Goal: Transaction & Acquisition: Purchase product/service

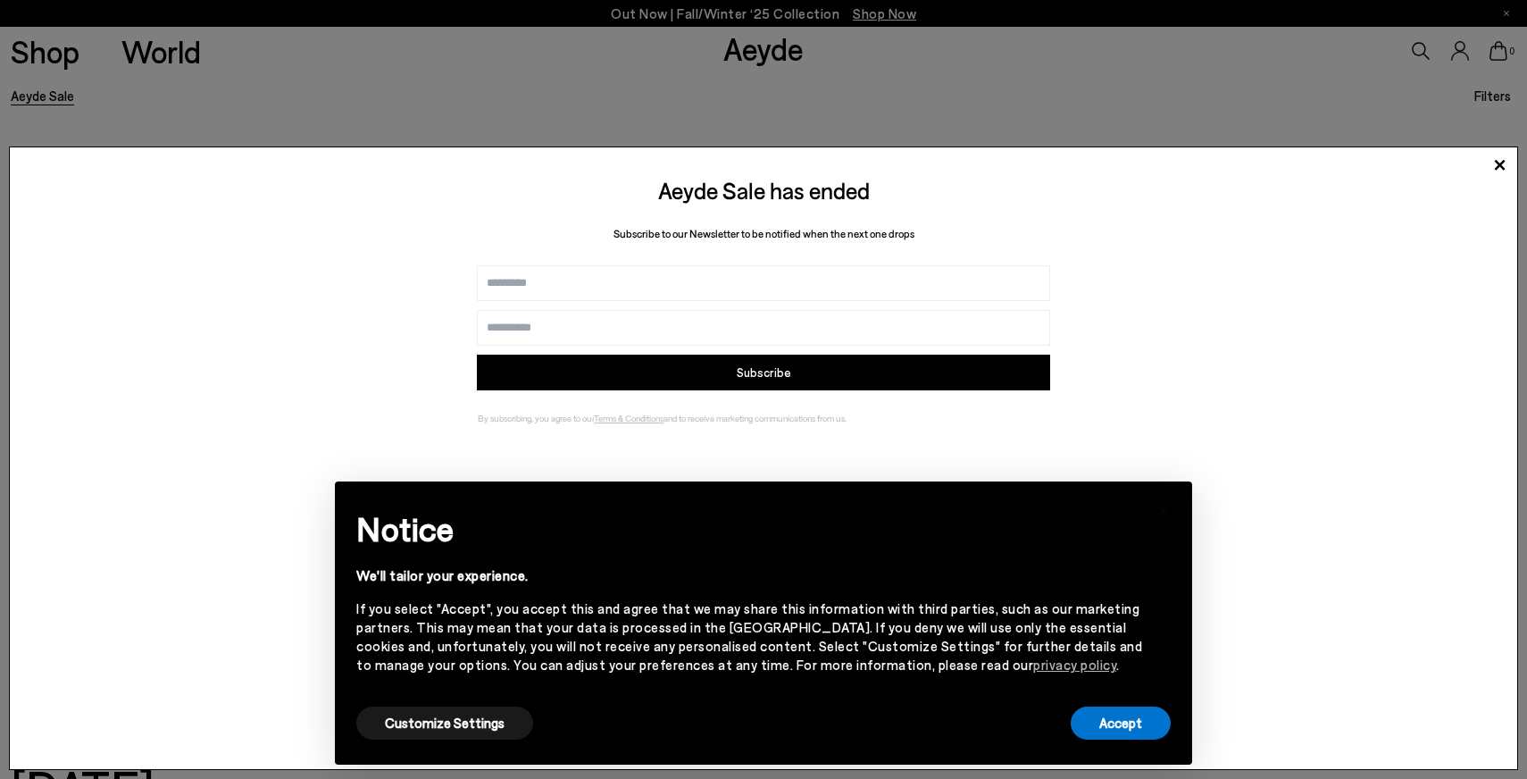
scroll to position [152, 0]
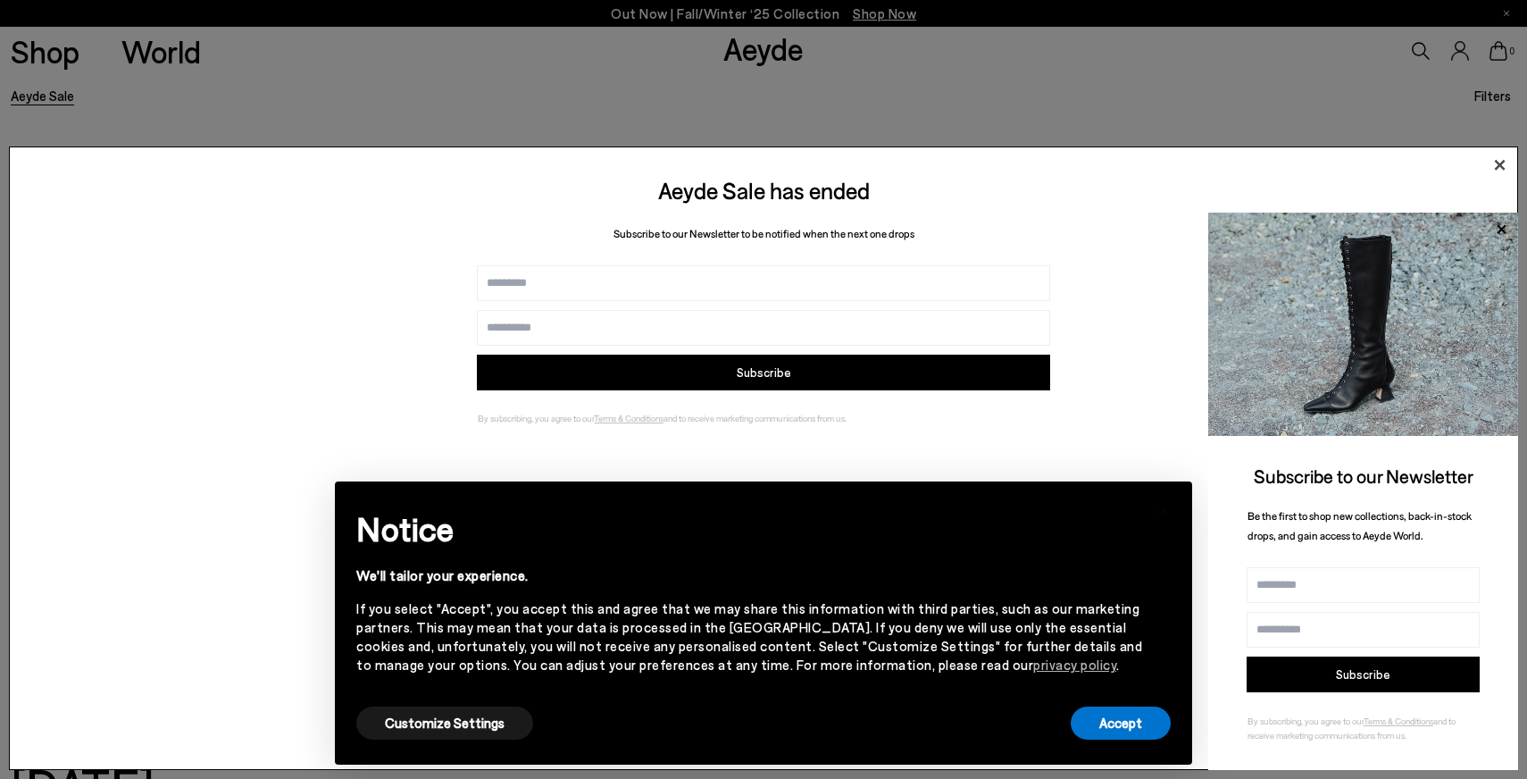
click at [1503, 165] on icon at bounding box center [1499, 165] width 27 height 27
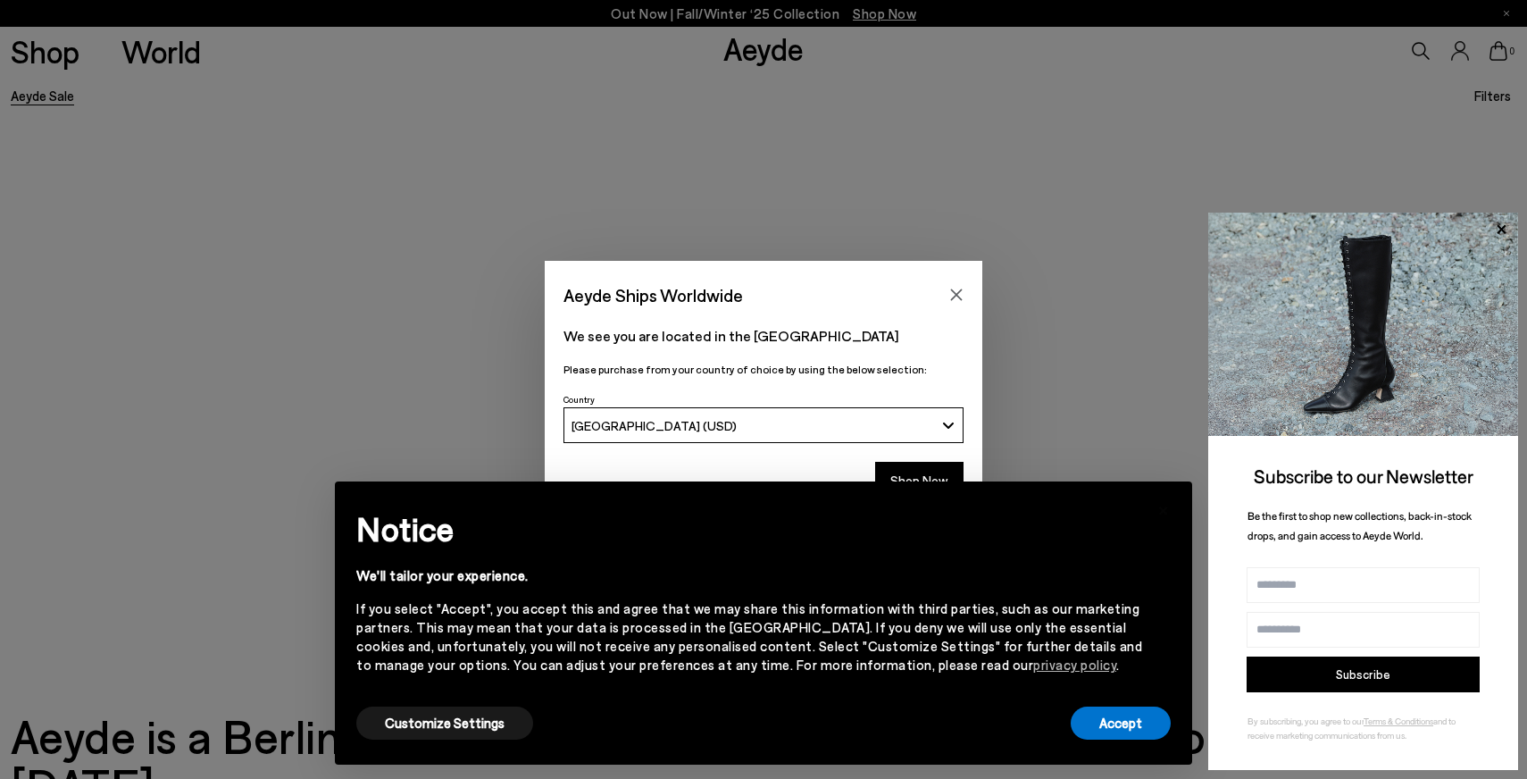
click at [897, 472] on div "× Notice We'll tailor your experience. If you select "Accept", you accept this …" at bounding box center [764, 623] width 886 height 312
click at [927, 478] on div "× Notice We'll tailor your experience. If you select "Accept", you accept this …" at bounding box center [764, 623] width 886 height 312
click at [493, 727] on button "Customize Settings" at bounding box center [444, 722] width 177 height 33
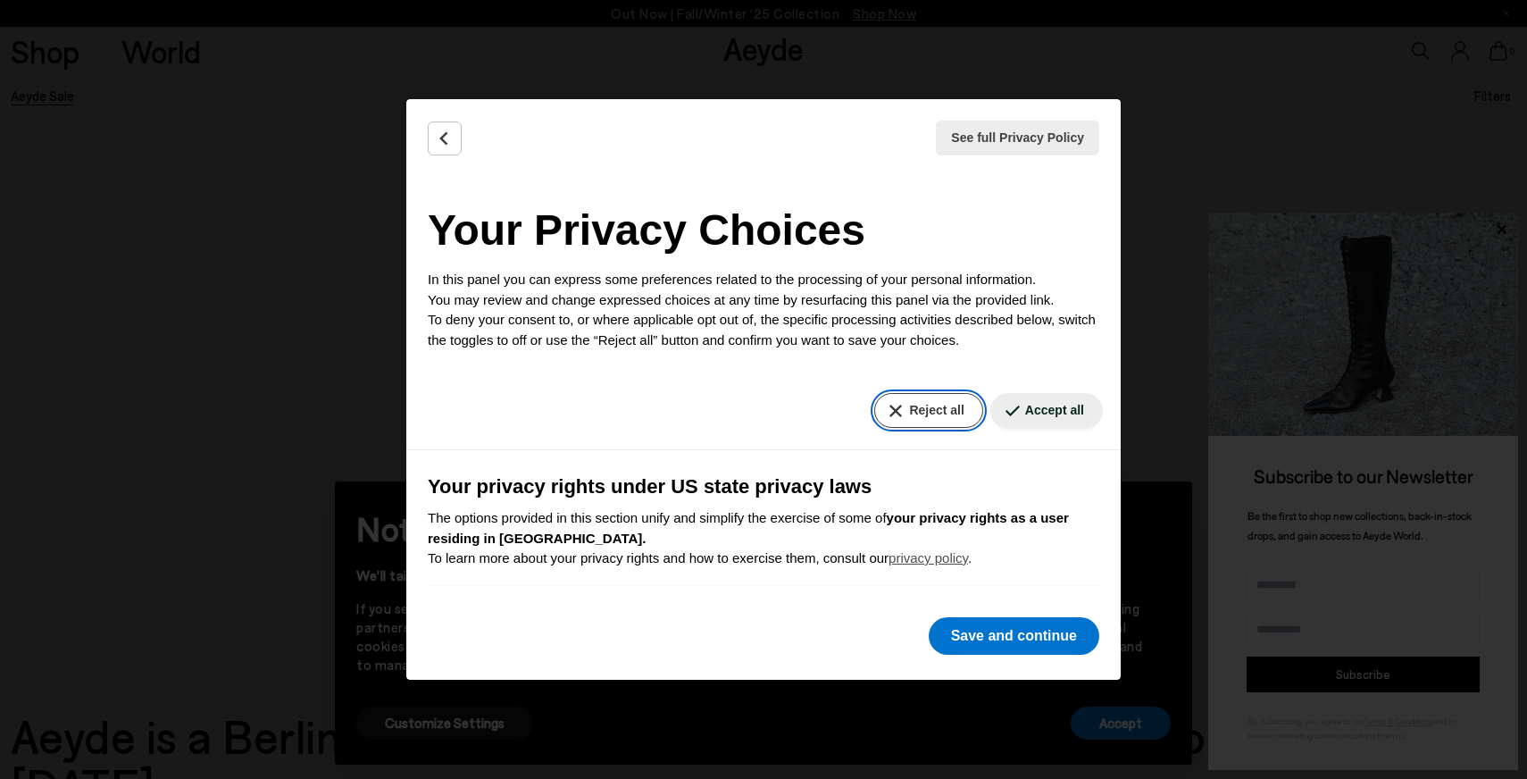
click at [949, 412] on button "Reject all" at bounding box center [928, 410] width 108 height 35
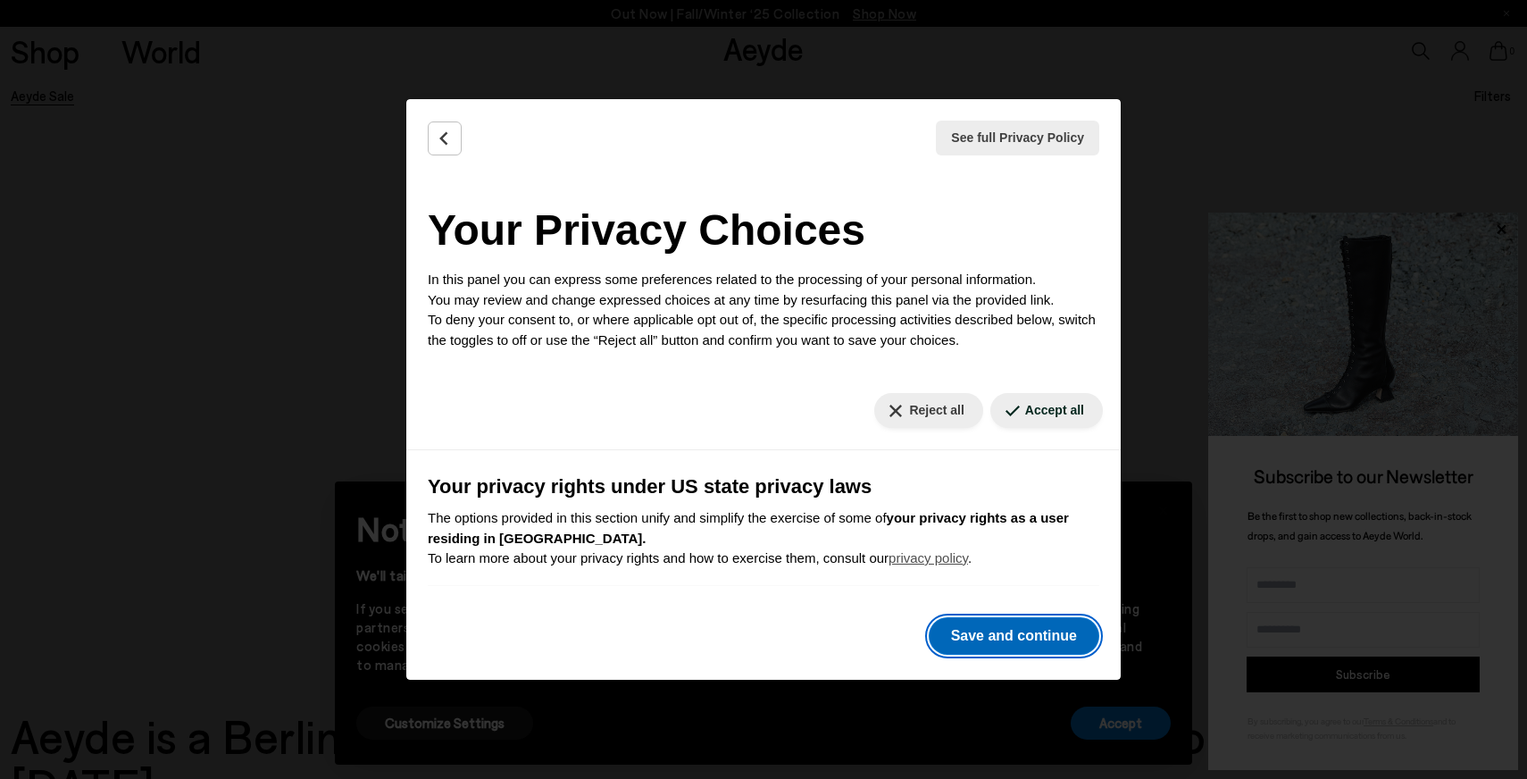
click at [990, 639] on button "Save and continue" at bounding box center [1014, 636] width 171 height 38
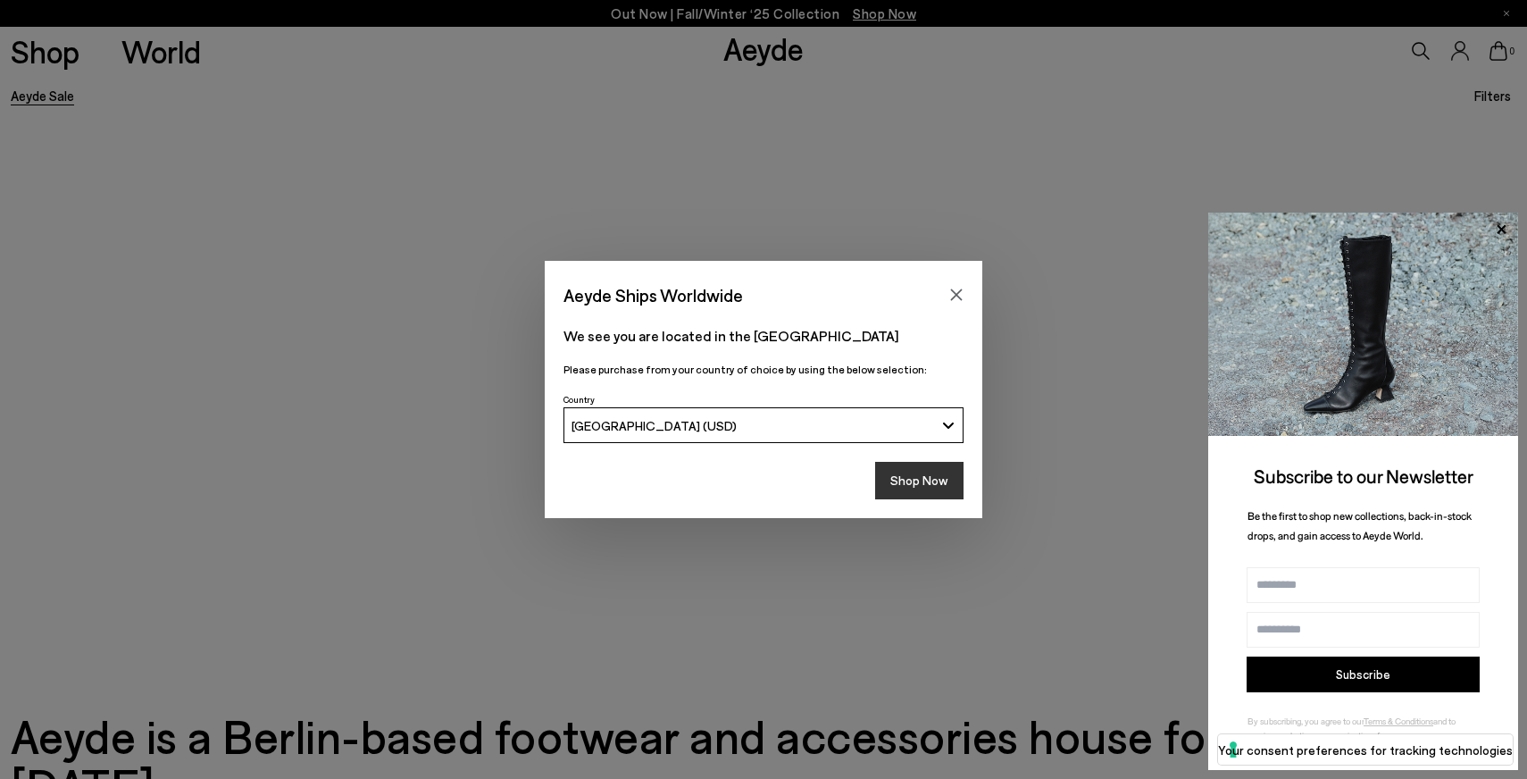
click at [908, 483] on button "Shop Now" at bounding box center [919, 481] width 88 height 38
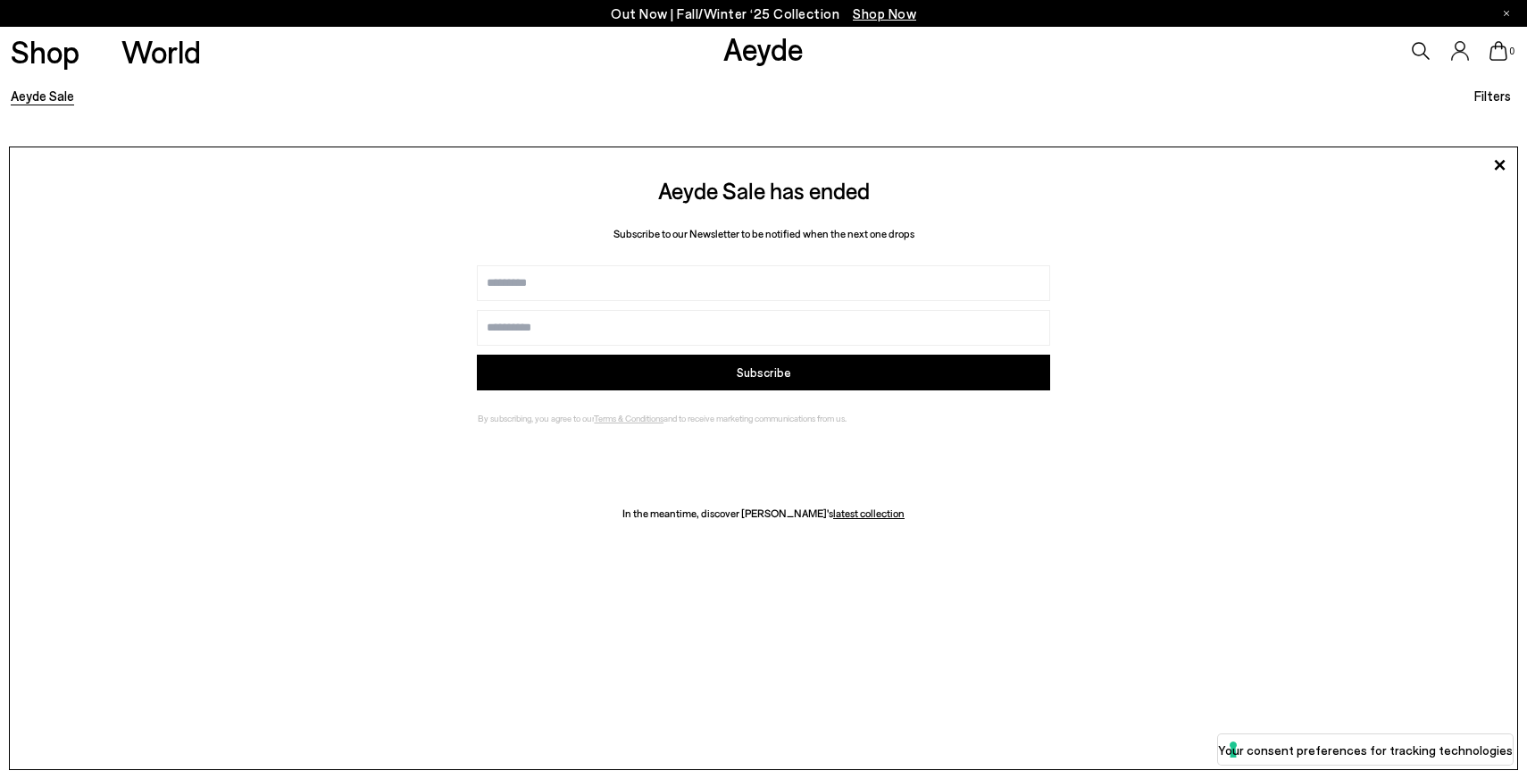
click at [60, 94] on link "Aeyde Sale" at bounding box center [42, 96] width 63 height 16
click at [70, 54] on link "Shop" at bounding box center [45, 51] width 69 height 31
